Goal: Information Seeking & Learning: Find specific page/section

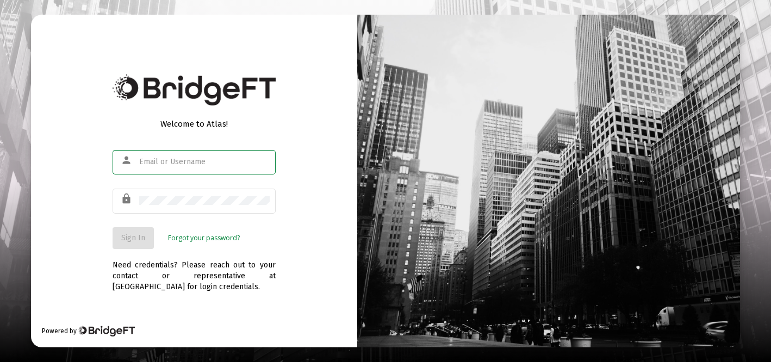
click at [184, 162] on input "text" at bounding box center [204, 162] width 130 height 9
type input "[EMAIL_ADDRESS][DOMAIN_NAME]"
click at [134, 242] on span "Sign In" at bounding box center [133, 237] width 24 height 9
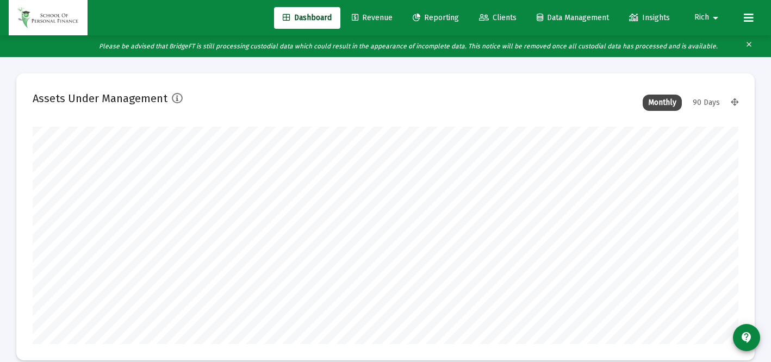
type input "[DATE]"
click at [360, 18] on span "Revenue" at bounding box center [372, 17] width 41 height 9
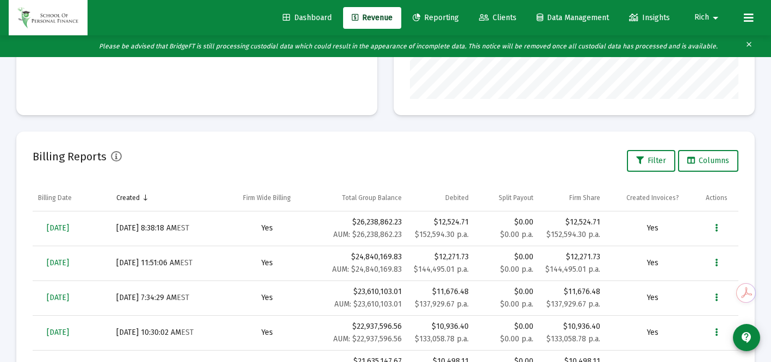
scroll to position [297, 0]
click at [715, 227] on icon "Data grid" at bounding box center [716, 227] width 3 height 13
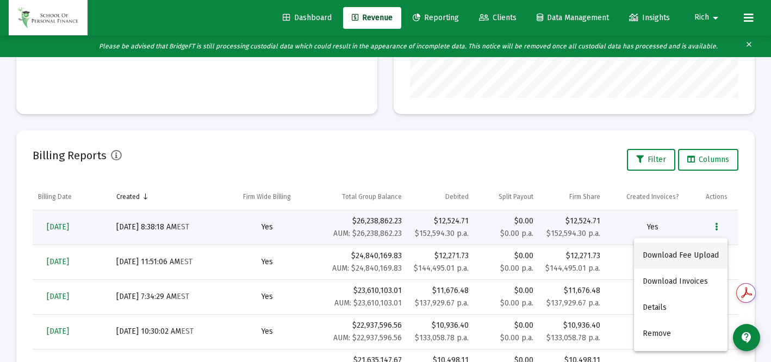
click at [680, 254] on button "Download Fee Upload" at bounding box center [680, 255] width 93 height 26
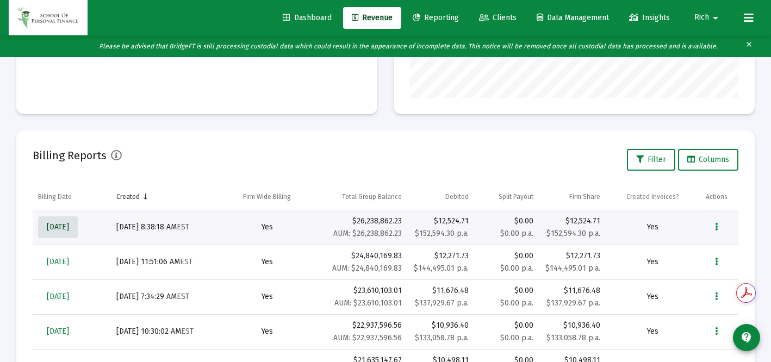
click at [69, 224] on span "[DATE]" at bounding box center [58, 226] width 22 height 9
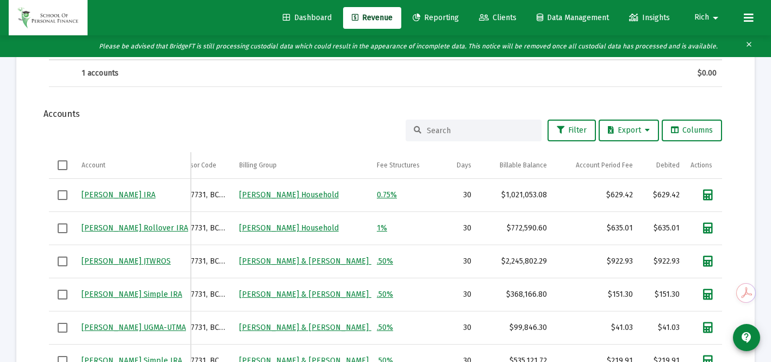
scroll to position [0, 70]
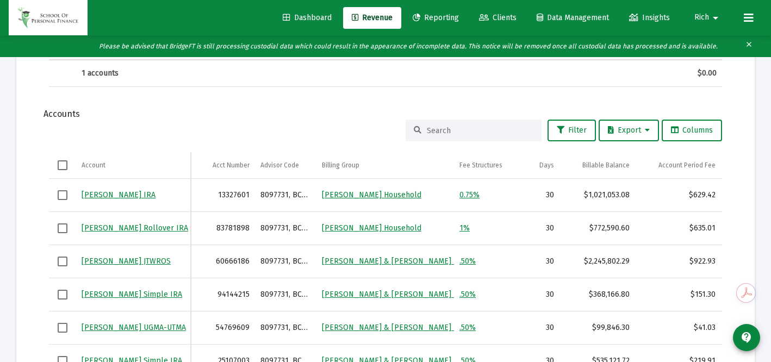
click at [141, 195] on link "[PERSON_NAME] IRA" at bounding box center [119, 194] width 74 height 9
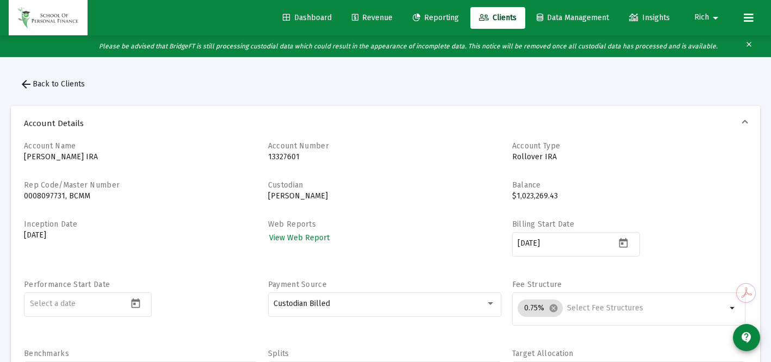
click at [61, 89] on button "arrow_back Back to Clients" at bounding box center [52, 84] width 83 height 22
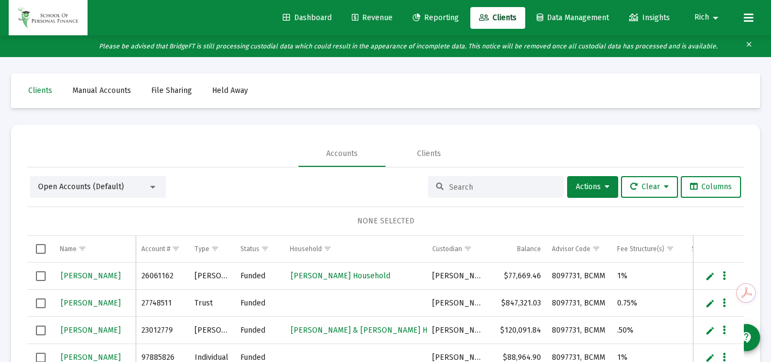
click at [372, 16] on span "Revenue" at bounding box center [372, 17] width 41 height 9
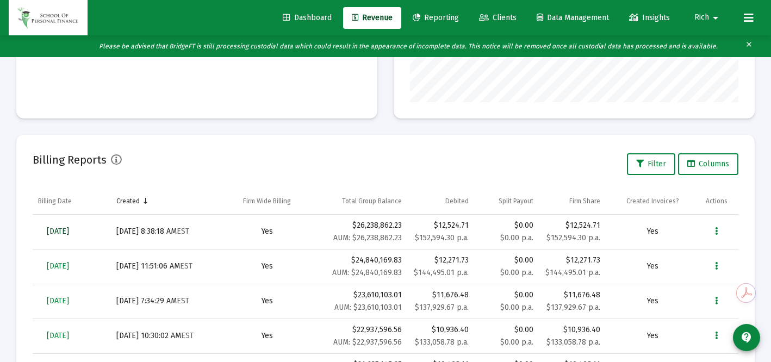
click at [69, 228] on span "[DATE]" at bounding box center [58, 231] width 22 height 9
